Goal: Check status

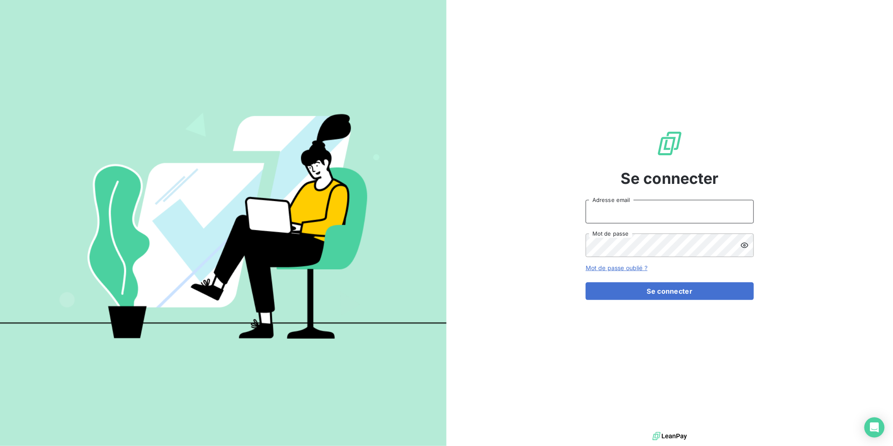
click at [631, 210] on input "Adresse email" at bounding box center [670, 212] width 168 height 24
click at [612, 218] on input "Adresse email" at bounding box center [670, 212] width 168 height 24
type input "[PERSON_NAME][EMAIL_ADDRESS][DOMAIN_NAME]"
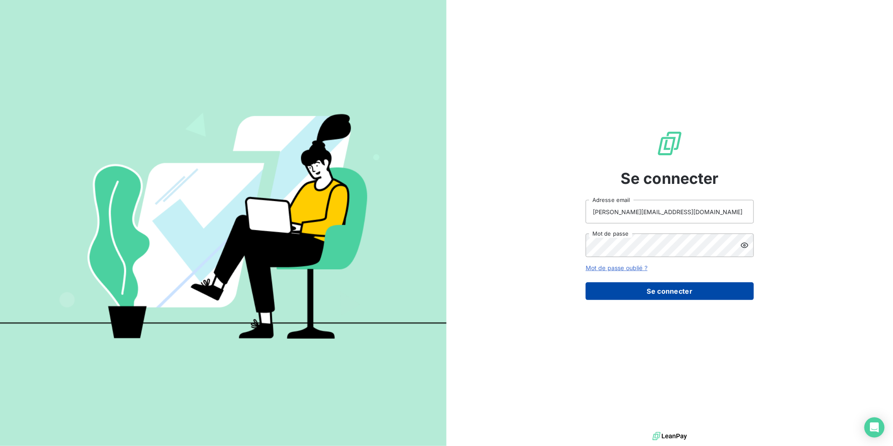
click at [649, 292] on button "Se connecter" at bounding box center [670, 291] width 168 height 18
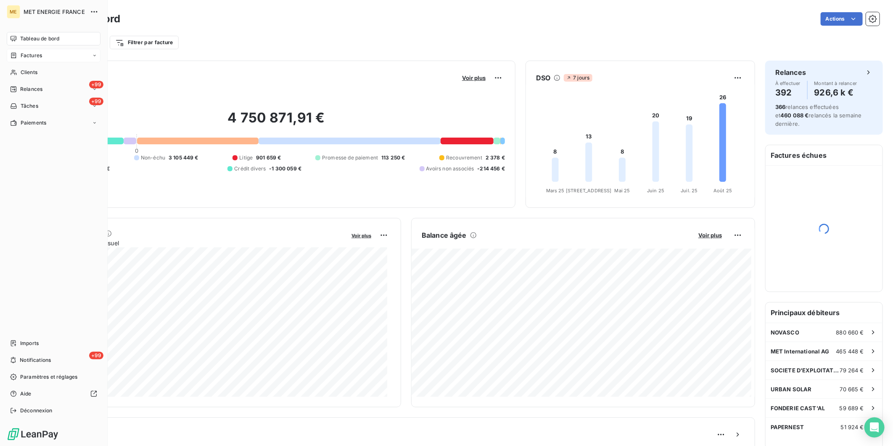
click at [29, 54] on span "Factures" at bounding box center [31, 56] width 21 height 8
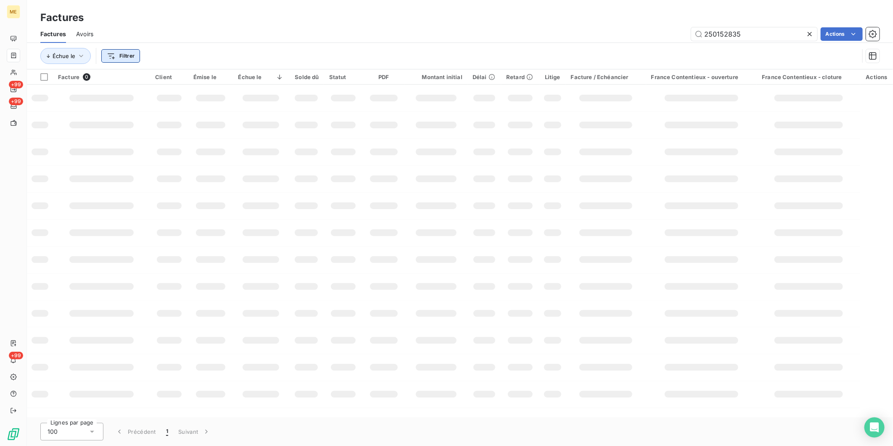
click at [129, 55] on html "ME +99 +99 +99 Factures Factures Avoirs 250152835 Actions Échue le Filtrer Fact…" at bounding box center [446, 223] width 893 height 446
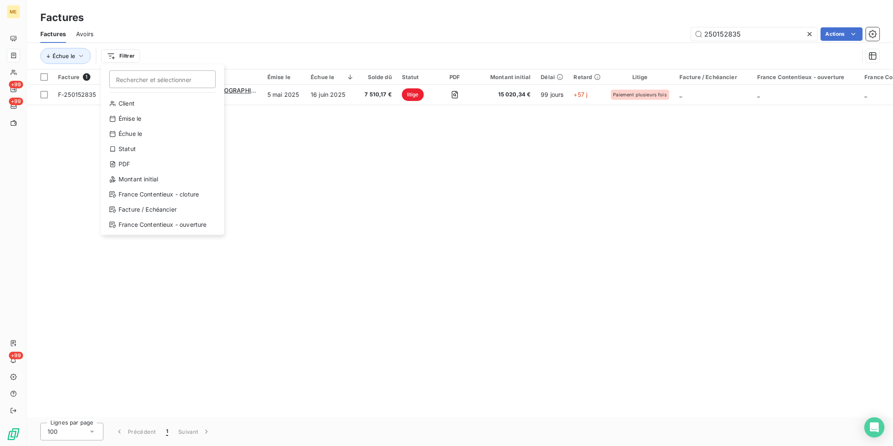
click at [173, 30] on html "ME +99 +99 +99 Factures Factures Avoirs 250152835 Actions Échue le Filtrer Rech…" at bounding box center [446, 223] width 893 height 446
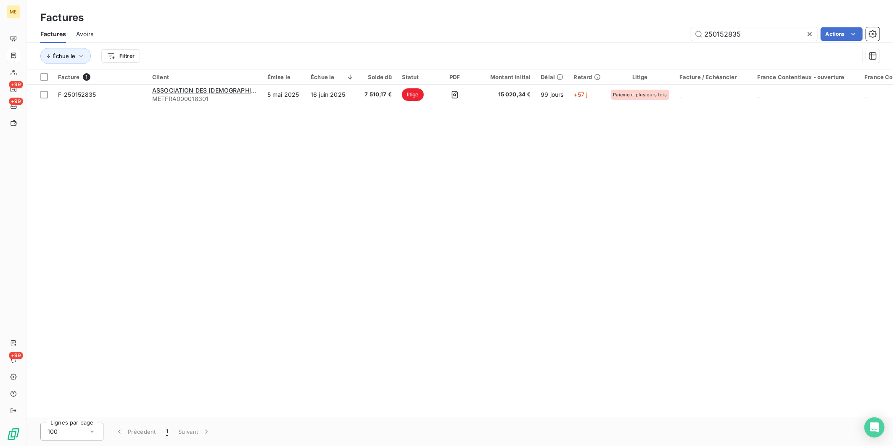
click at [812, 34] on icon at bounding box center [809, 34] width 8 height 8
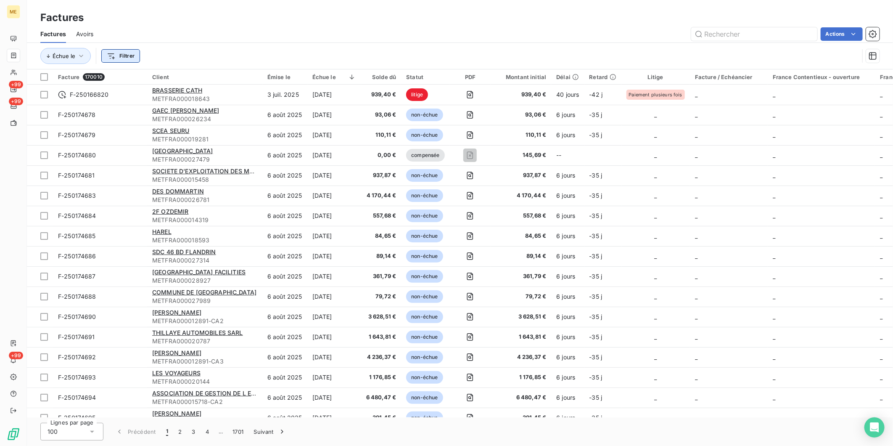
click at [122, 56] on html "ME +99 +99 +99 Factures Factures Avoirs Actions Échue le Filtrer Facture 170010…" at bounding box center [446, 223] width 893 height 446
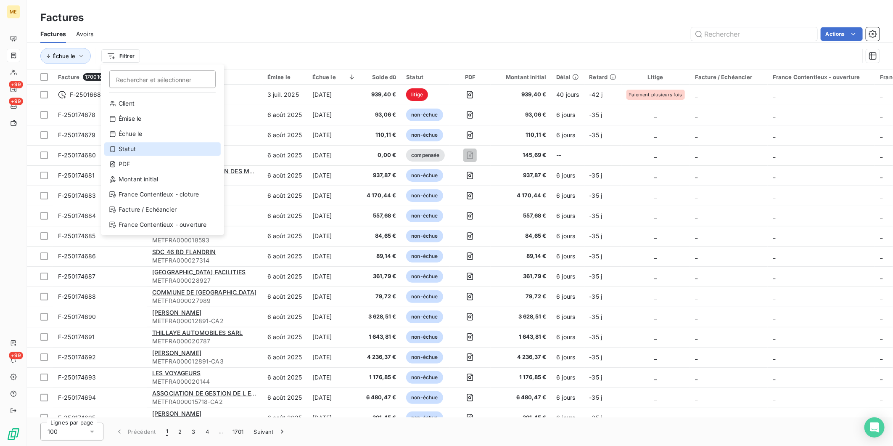
click at [135, 145] on div "Statut" at bounding box center [162, 148] width 116 height 13
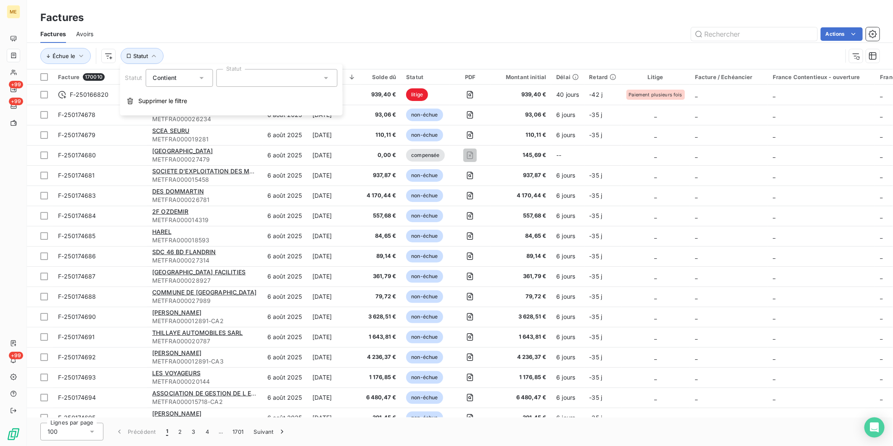
click at [271, 82] on div at bounding box center [276, 78] width 121 height 18
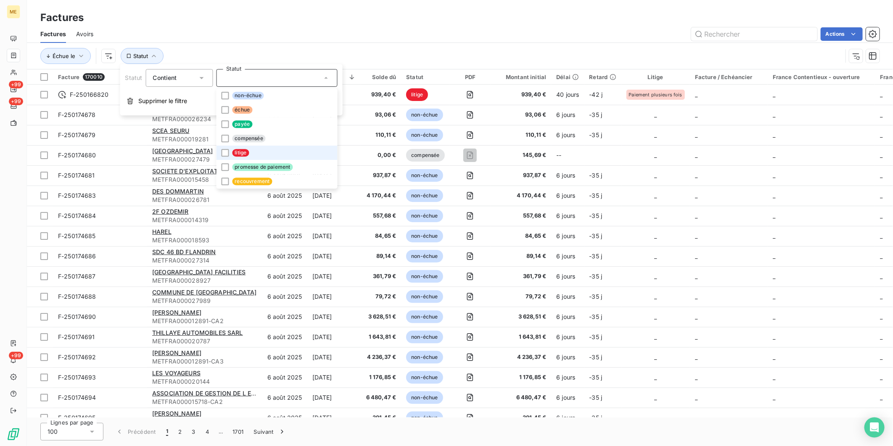
click at [254, 154] on li "litige" at bounding box center [276, 152] width 121 height 14
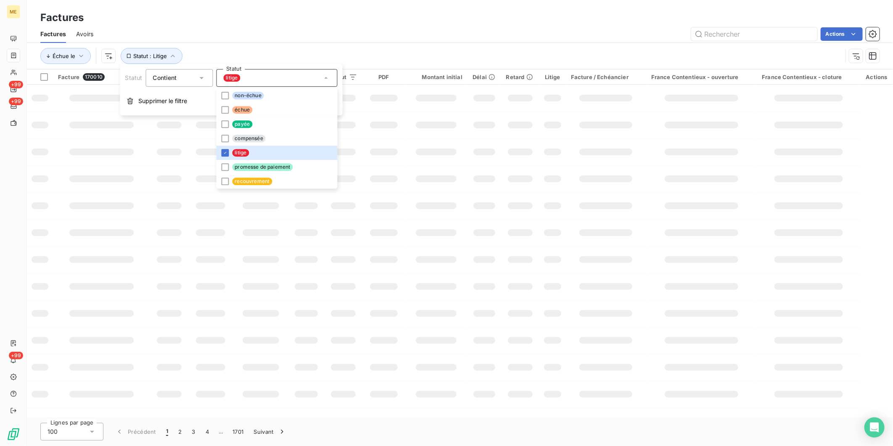
click at [295, 26] on div "Factures Avoirs Actions" at bounding box center [460, 34] width 866 height 18
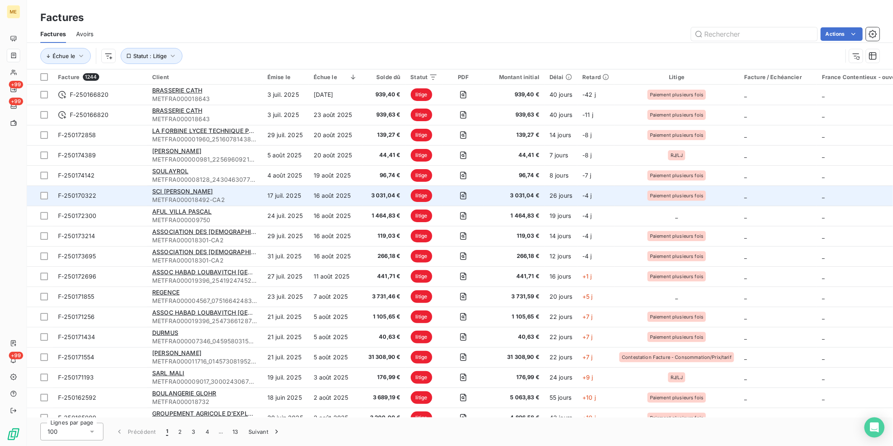
click at [424, 199] on span "litige" at bounding box center [422, 195] width 22 height 13
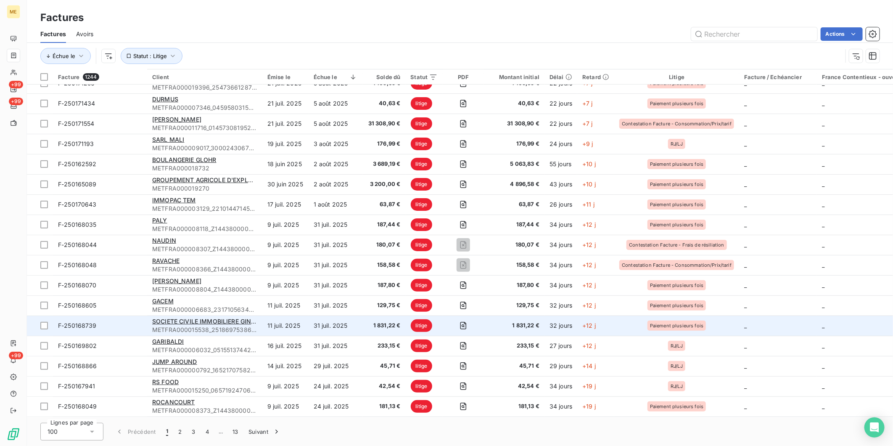
scroll to position [467, 0]
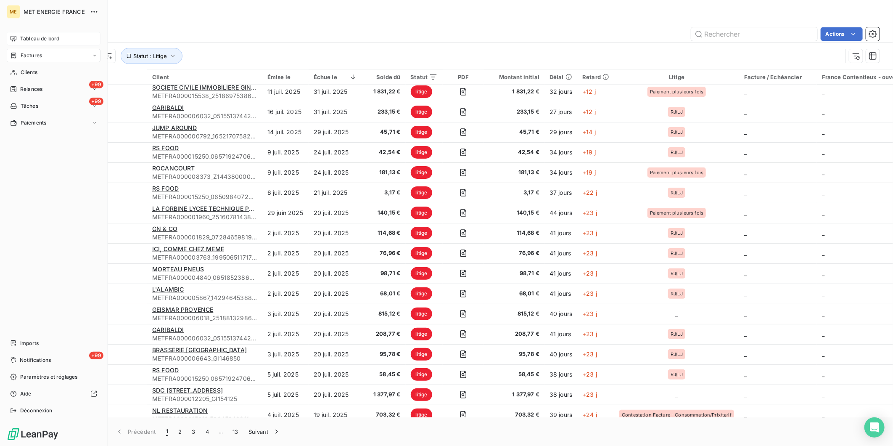
click at [32, 38] on span "Tableau de bord" at bounding box center [39, 39] width 39 height 8
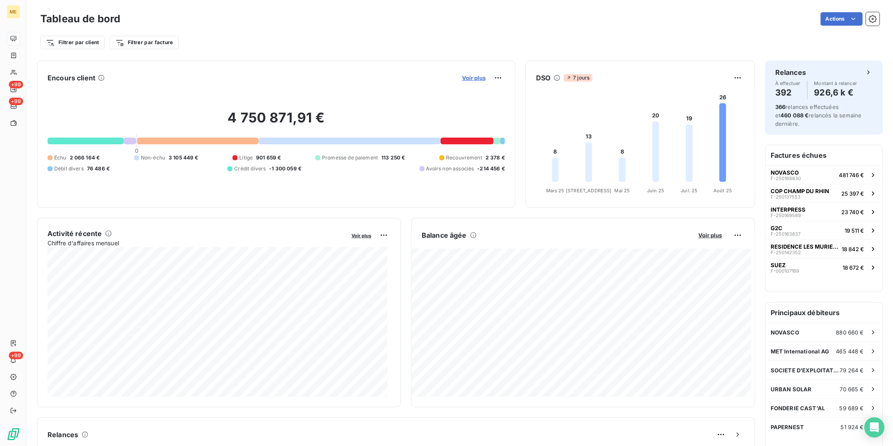
click at [467, 79] on span "Voir plus" at bounding box center [474, 77] width 24 height 7
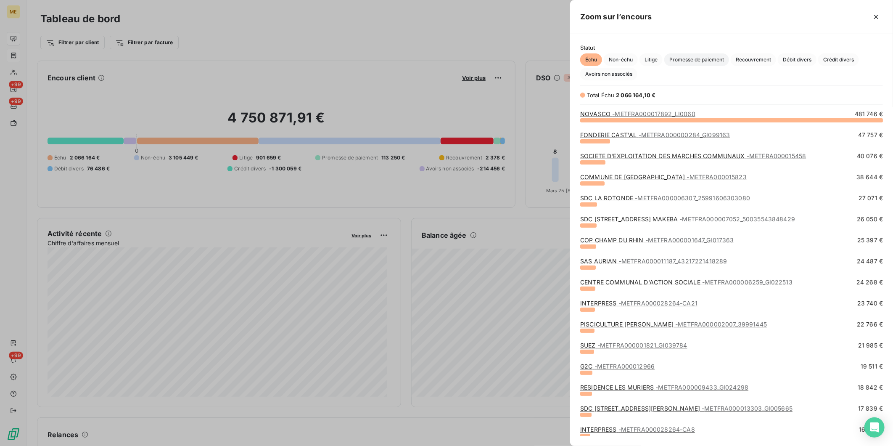
scroll to position [318, 316]
click at [649, 60] on span "Litige" at bounding box center [650, 59] width 23 height 13
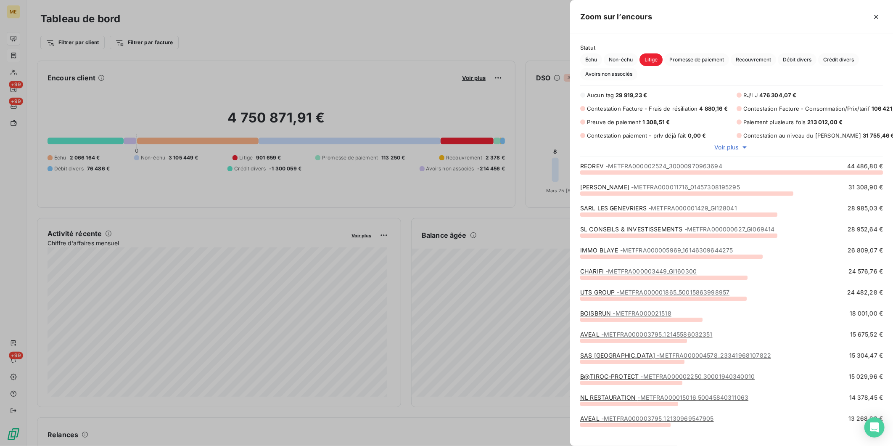
scroll to position [259, 316]
click at [724, 148] on span "Voir plus" at bounding box center [726, 147] width 24 height 8
